Goal: Check status: Check status

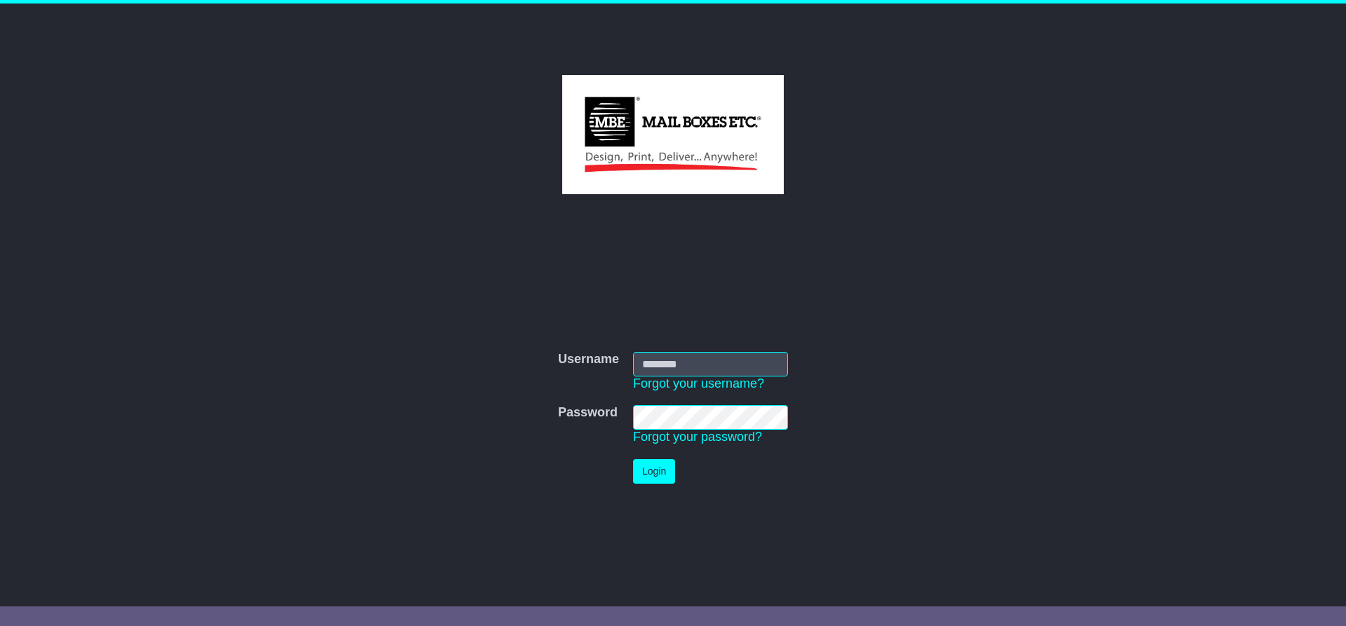
type input "**********"
click at [644, 468] on button "Login" at bounding box center [654, 471] width 42 height 25
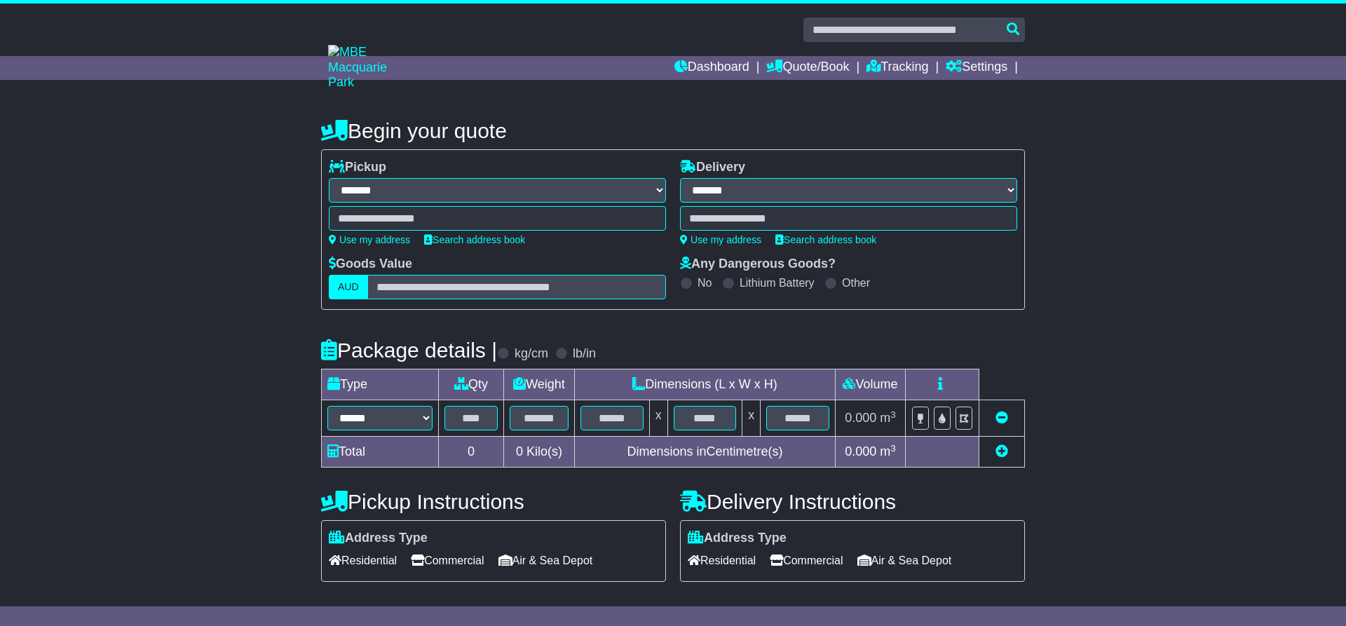
select select "**"
click at [701, 66] on link "Dashboard" at bounding box center [706, 68] width 75 height 24
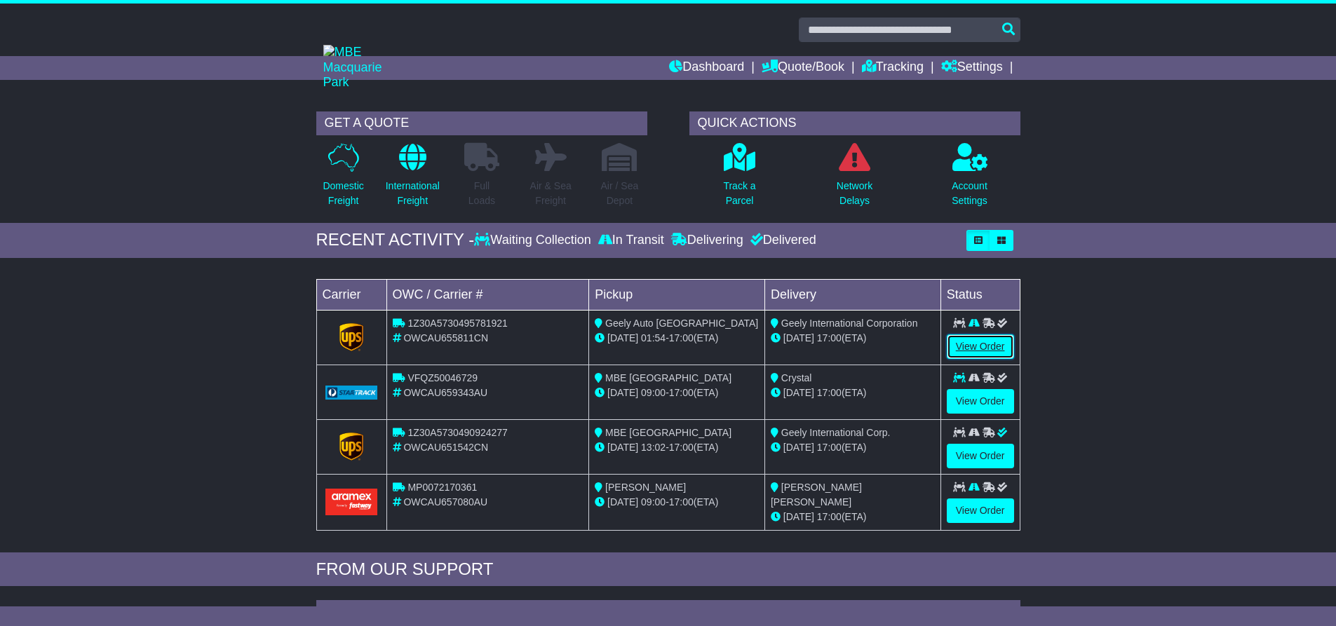
click at [964, 343] on link "View Order" at bounding box center [980, 347] width 67 height 25
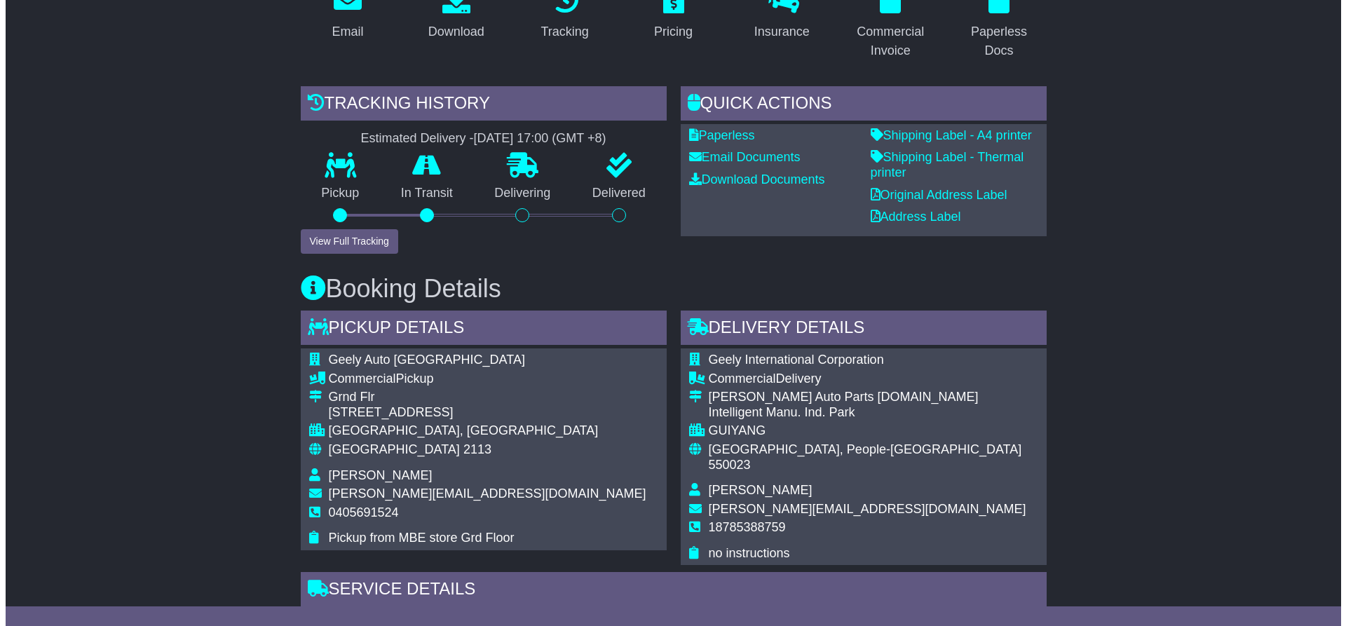
scroll to position [281, 0]
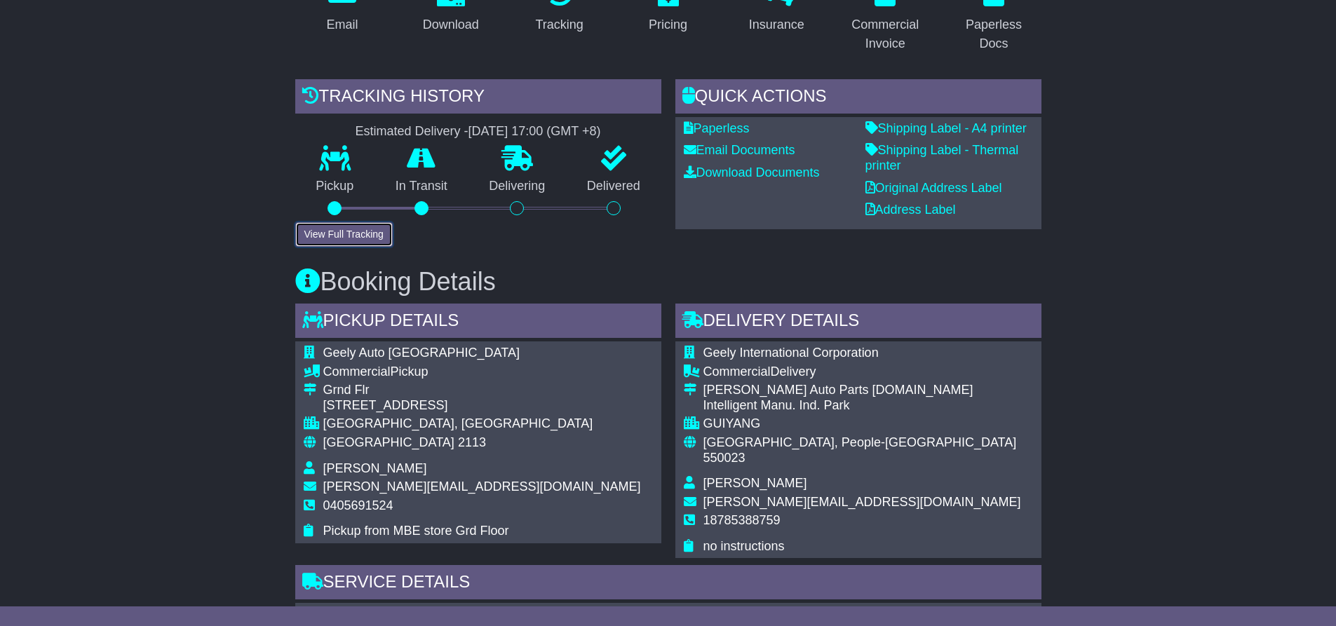
click at [363, 231] on button "View Full Tracking" at bounding box center [343, 234] width 97 height 25
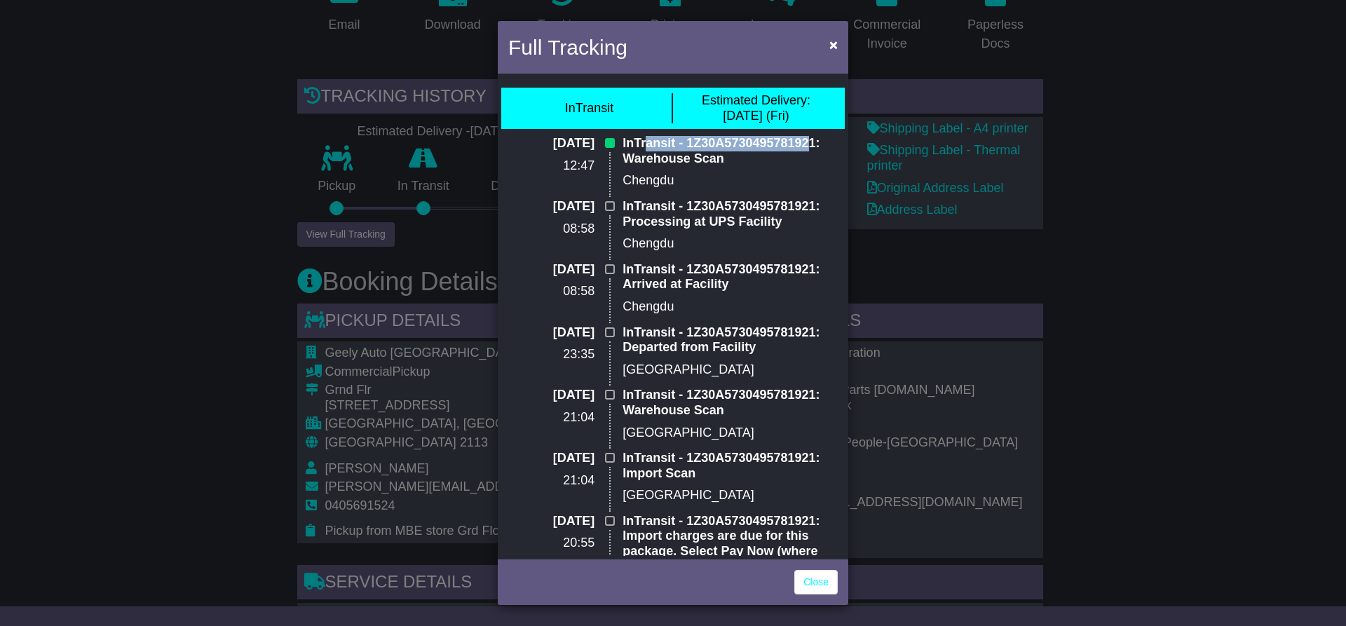
drag, startPoint x: 810, startPoint y: 142, endPoint x: 646, endPoint y: 142, distance: 164.1
click at [646, 142] on p "InTransit - 1Z30A5730495781921: Warehouse Scan" at bounding box center [730, 151] width 215 height 30
click at [746, 201] on p "InTransit - 1Z30A5730495781921: Processing at UPS Facility" at bounding box center [730, 214] width 215 height 30
drag, startPoint x: 814, startPoint y: 140, endPoint x: 684, endPoint y: 148, distance: 130.7
click at [684, 148] on p "InTransit - 1Z30A5730495781921: Warehouse Scan" at bounding box center [730, 151] width 215 height 30
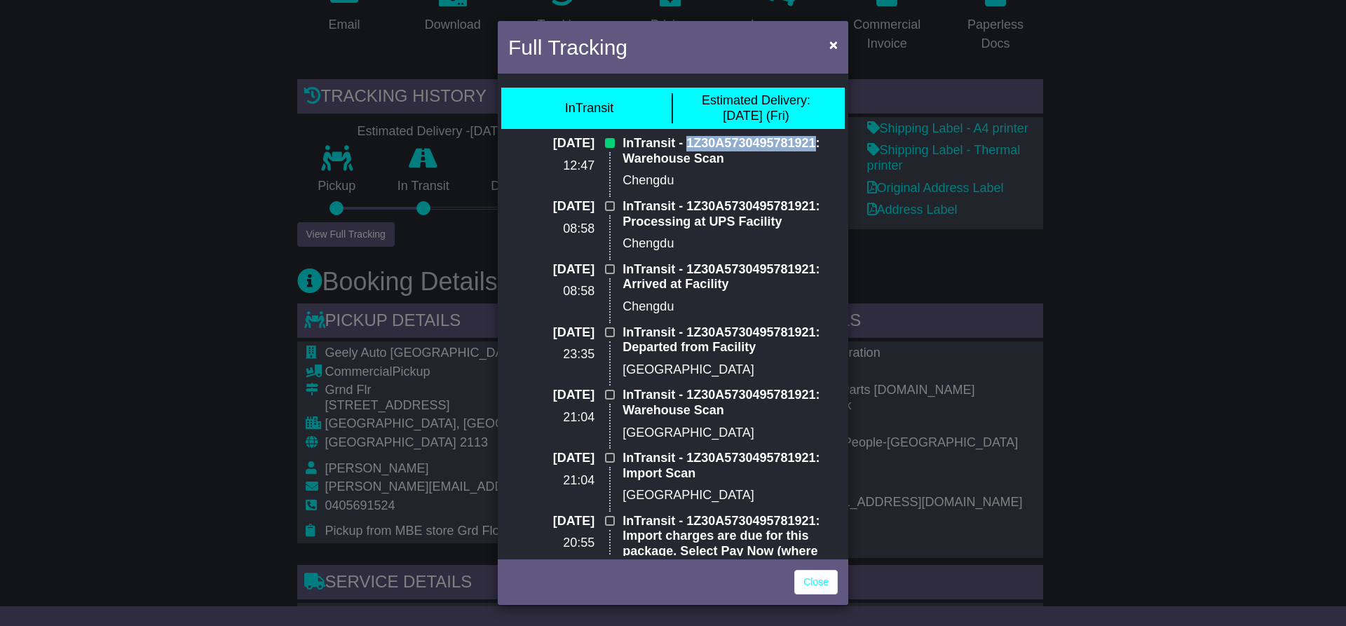
copy p "1Z30A5730495781921"
